Goal: Task Accomplishment & Management: Complete application form

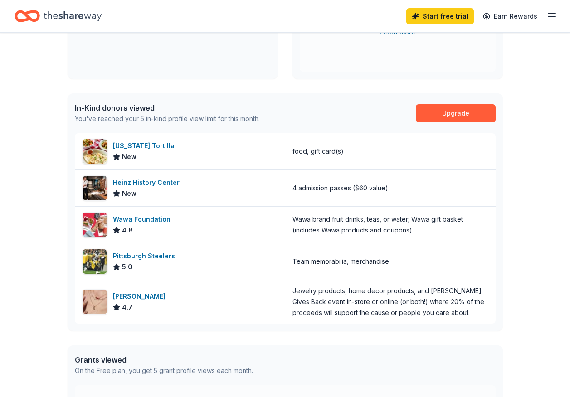
scroll to position [195, 0]
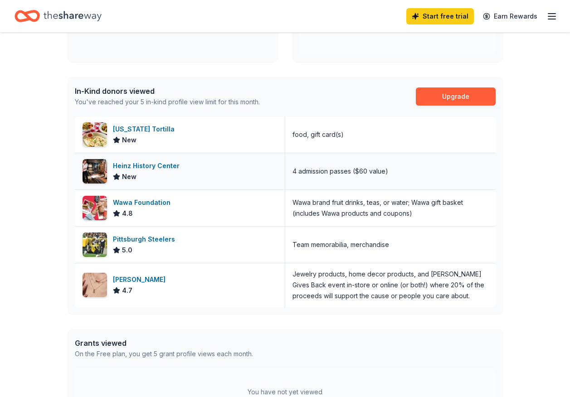
click at [168, 164] on div "Heinz History Center" at bounding box center [148, 165] width 70 height 11
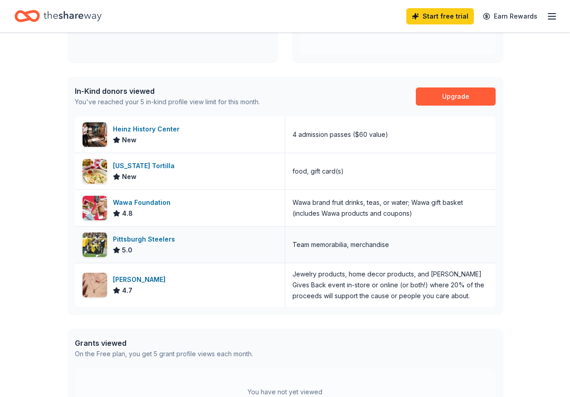
click at [131, 241] on div "Pittsburgh Steelers" at bounding box center [146, 239] width 66 height 11
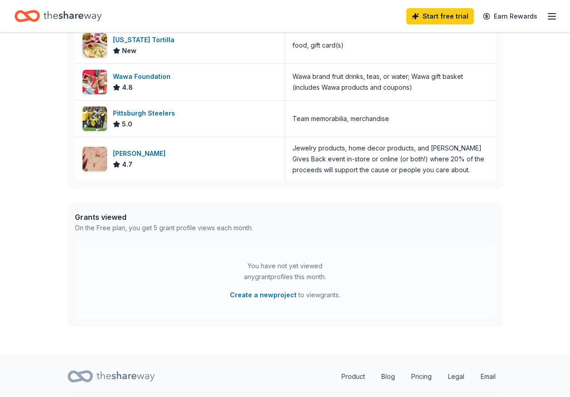
scroll to position [345, 0]
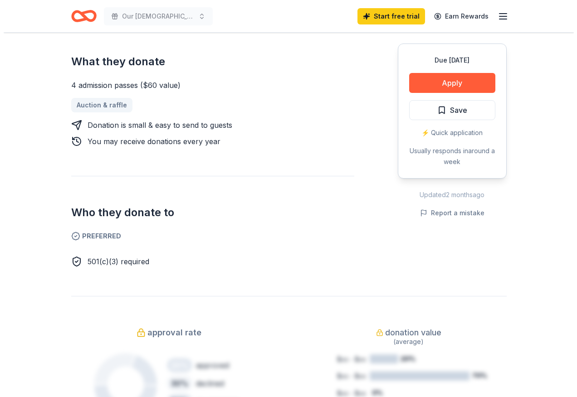
scroll to position [368, 0]
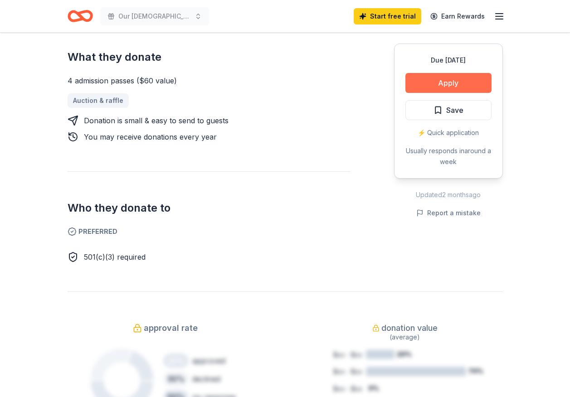
click at [436, 82] on button "Apply" at bounding box center [448, 83] width 86 height 20
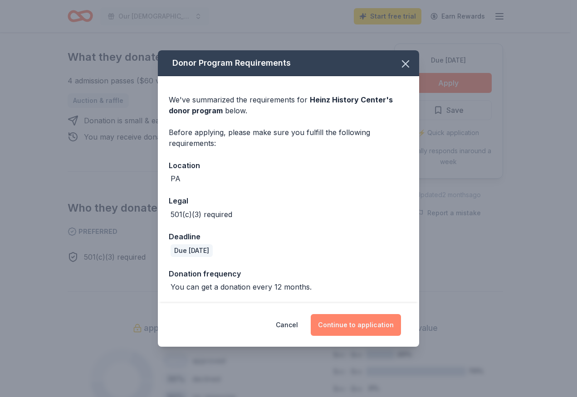
click at [369, 325] on button "Continue to application" at bounding box center [356, 325] width 90 height 22
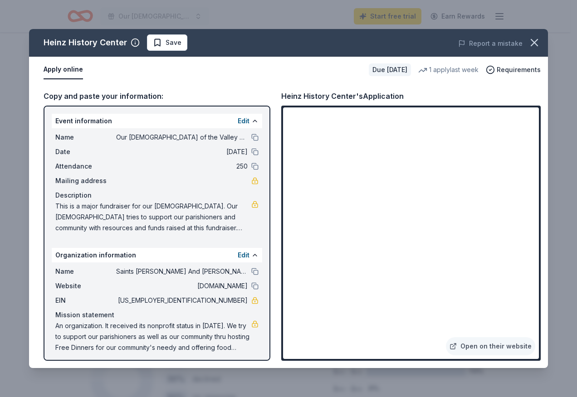
scroll to position [4, 0]
